Goal: Find specific page/section: Find specific page/section

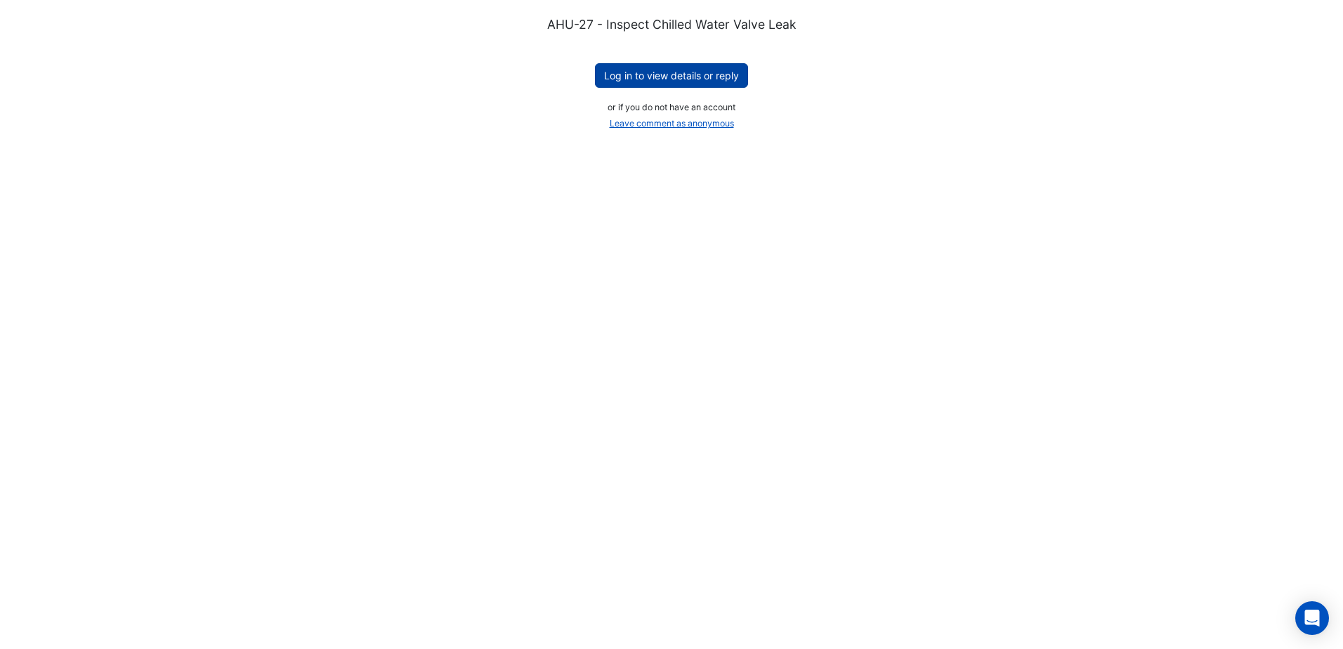
click at [697, 77] on button "Log in to view details or reply" at bounding box center [671, 75] width 153 height 25
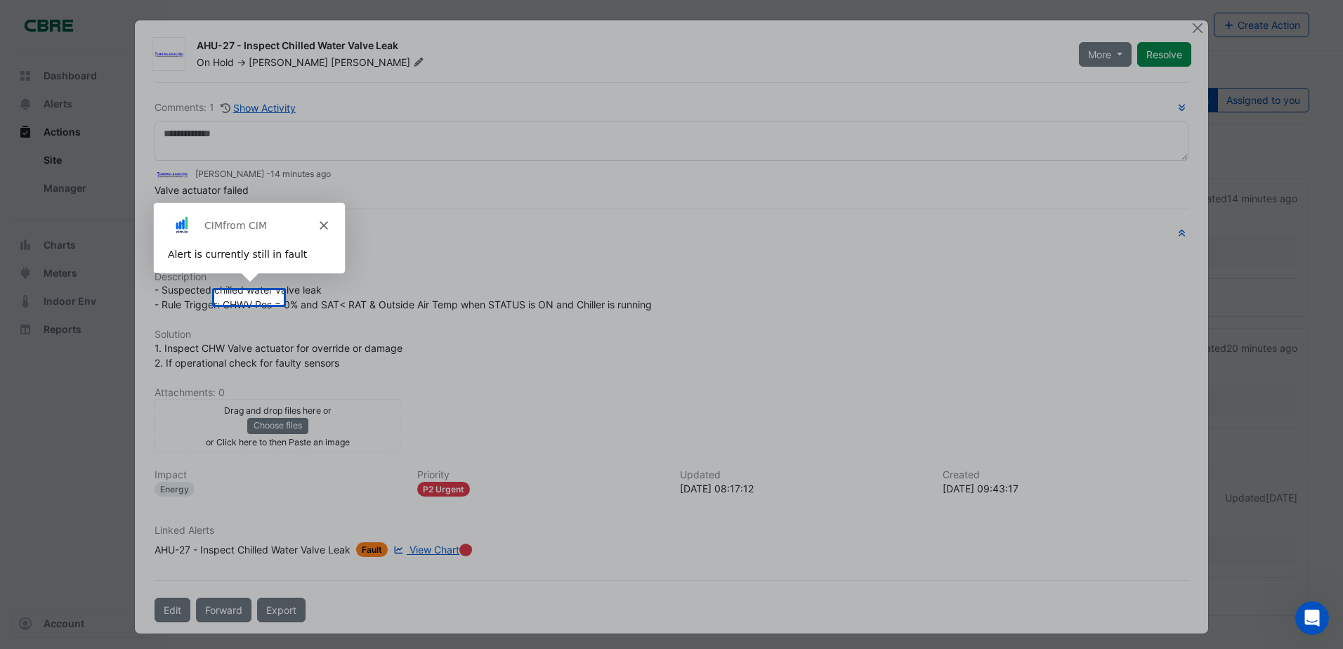
click at [327, 216] on div "CIM from CIM" at bounding box center [247, 224] width 191 height 45
click at [322, 223] on icon "Close" at bounding box center [322, 224] width 8 height 8
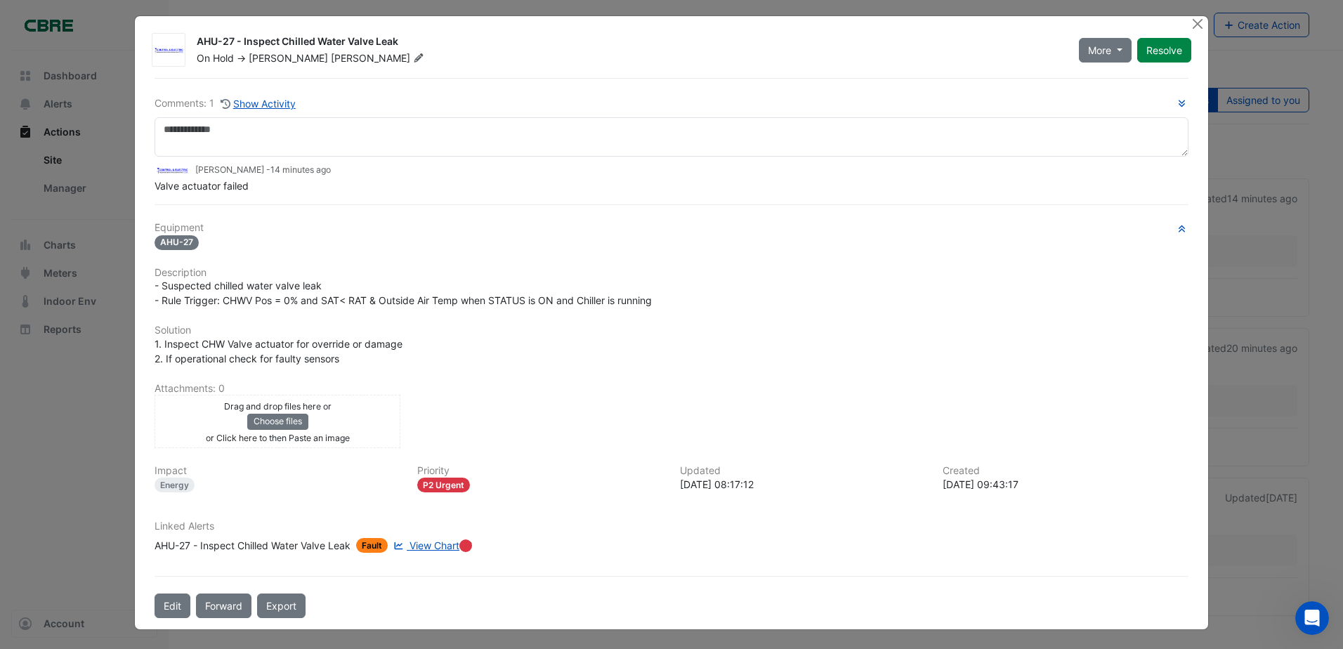
scroll to position [5, 0]
click at [1191, 21] on button "Close" at bounding box center [1197, 22] width 15 height 15
